Goal: Use online tool/utility: Utilize a website feature to perform a specific function

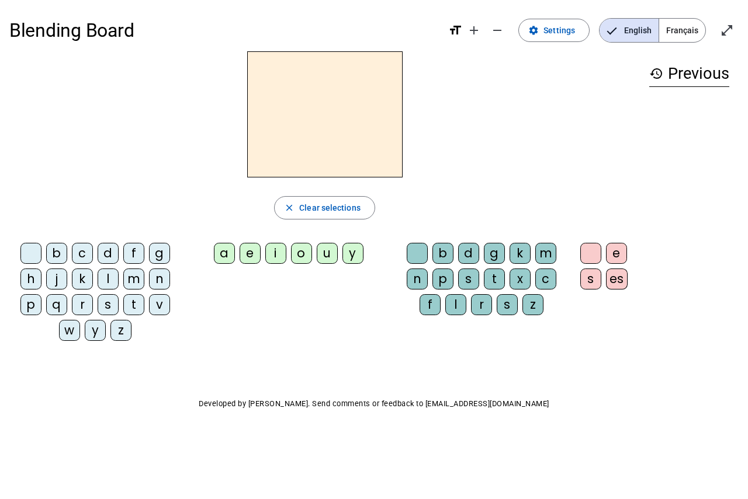
click at [490, 280] on div "t" at bounding box center [494, 279] width 21 height 21
click at [333, 216] on span "button" at bounding box center [325, 208] width 100 height 28
click at [136, 303] on div "t" at bounding box center [133, 304] width 21 height 21
click at [250, 256] on div "e" at bounding box center [250, 253] width 21 height 21
click at [54, 261] on div "b" at bounding box center [56, 253] width 21 height 21
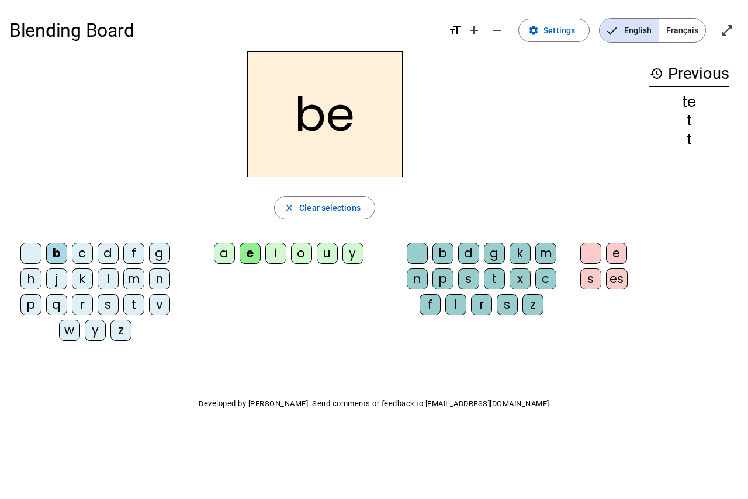
click at [112, 258] on div "d" at bounding box center [108, 253] width 21 height 21
click at [126, 276] on div "m" at bounding box center [133, 279] width 21 height 21
click at [227, 254] on div "a" at bounding box center [224, 253] width 21 height 21
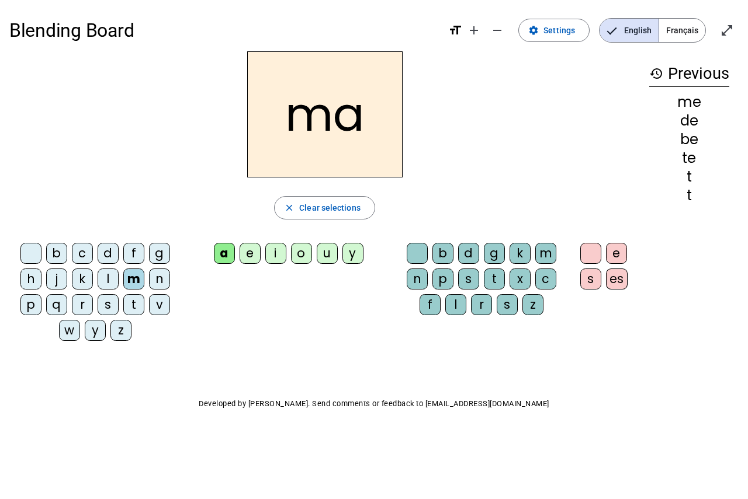
drag, startPoint x: 395, startPoint y: 424, endPoint x: 100, endPoint y: 394, distance: 297.2
click at [100, 394] on div "Blending Board format_size add remove settings Settings English Français open_i…" at bounding box center [374, 236] width 748 height 473
click at [450, 313] on div "l" at bounding box center [455, 304] width 21 height 21
click at [332, 211] on span "Clear selections" at bounding box center [329, 208] width 61 height 14
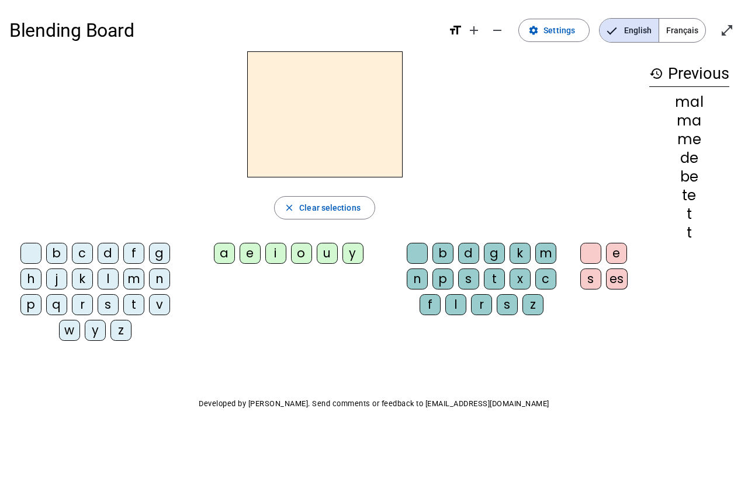
click at [135, 281] on div "m" at bounding box center [133, 279] width 21 height 21
click at [274, 251] on div "i" at bounding box center [275, 253] width 21 height 21
click at [453, 304] on div "l" at bounding box center [455, 304] width 21 height 21
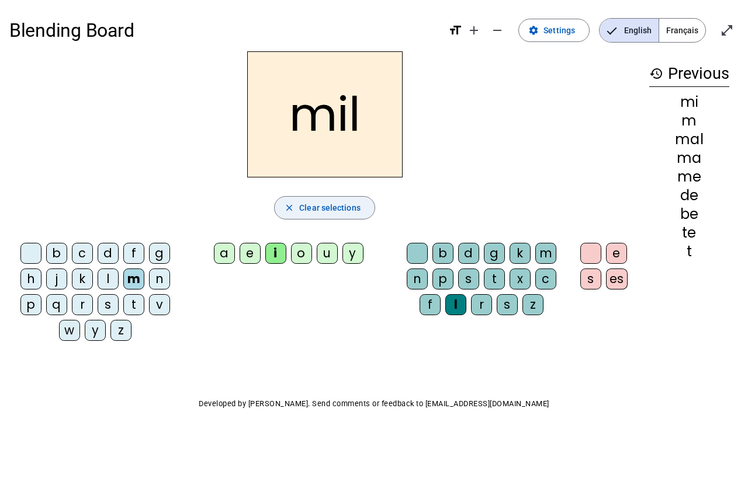
click at [322, 209] on span "Clear selections" at bounding box center [329, 208] width 61 height 14
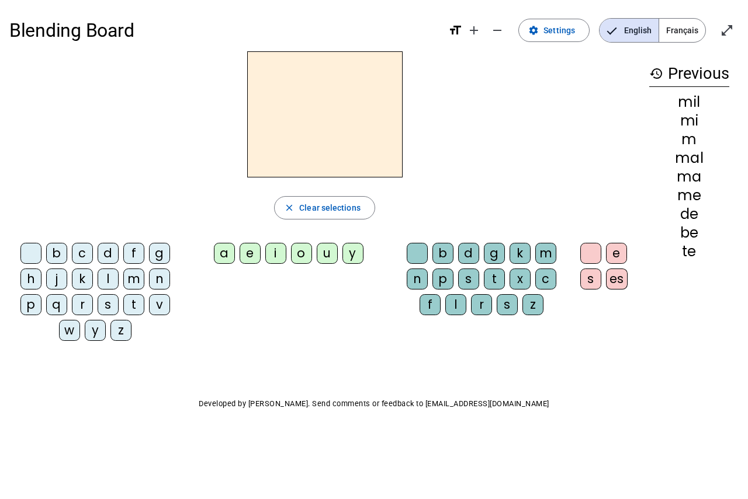
click at [134, 276] on div "m" at bounding box center [133, 279] width 21 height 21
click at [322, 262] on div "u" at bounding box center [327, 253] width 21 height 21
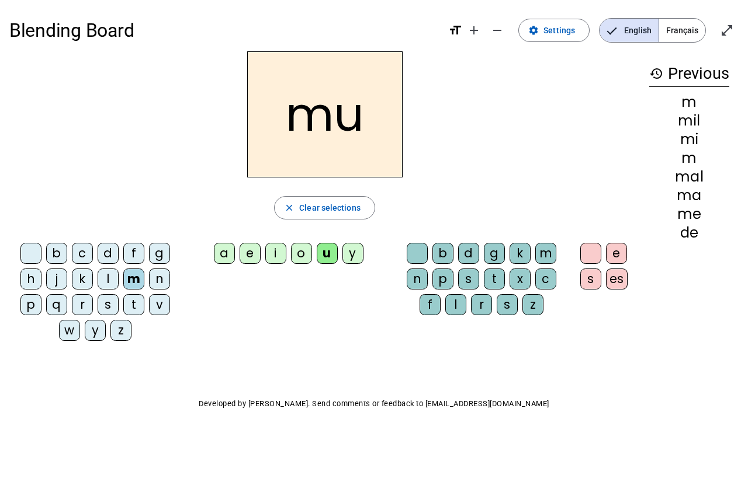
click at [454, 300] on div "l" at bounding box center [455, 304] width 21 height 21
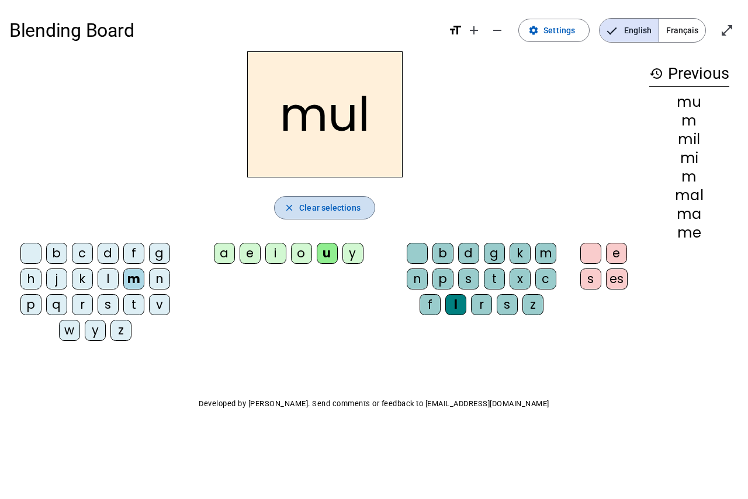
click at [352, 207] on span "Clear selections" at bounding box center [329, 208] width 61 height 14
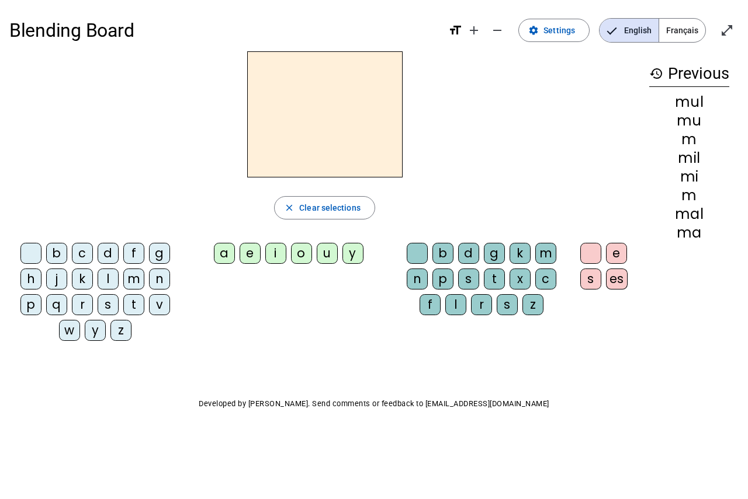
click at [137, 283] on div "m" at bounding box center [133, 279] width 21 height 21
click at [329, 251] on div "u" at bounding box center [327, 253] width 21 height 21
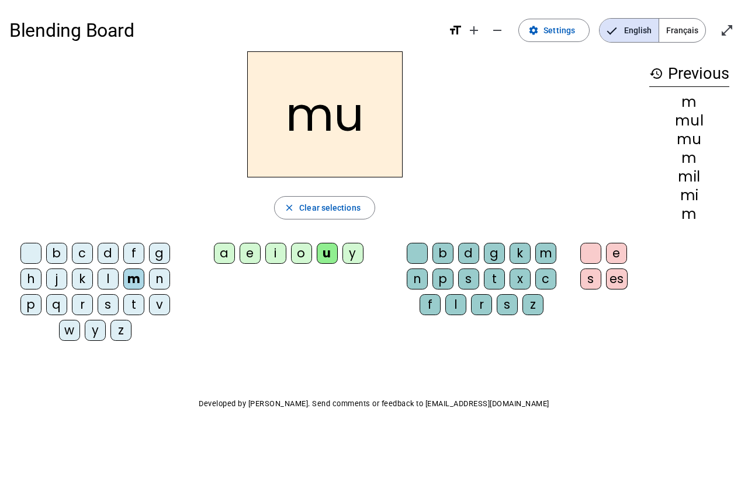
click at [458, 300] on div "l" at bounding box center [455, 304] width 21 height 21
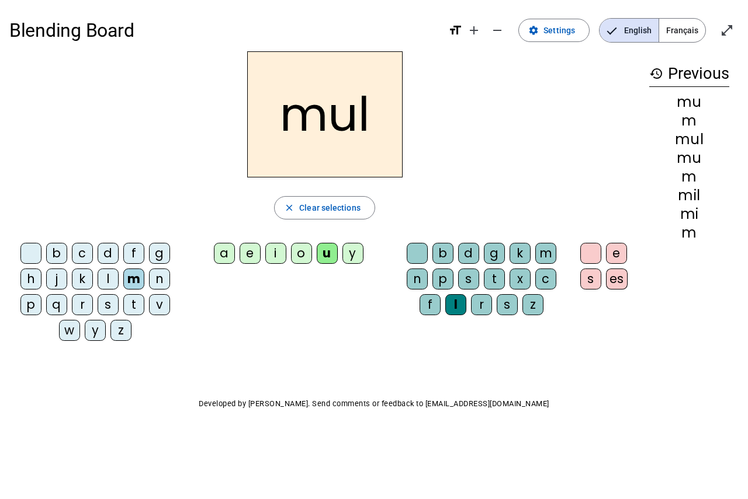
click at [225, 252] on div "a" at bounding box center [224, 253] width 21 height 21
click at [275, 254] on div "i" at bounding box center [275, 253] width 21 height 21
